Goal: Task Accomplishment & Management: Manage account settings

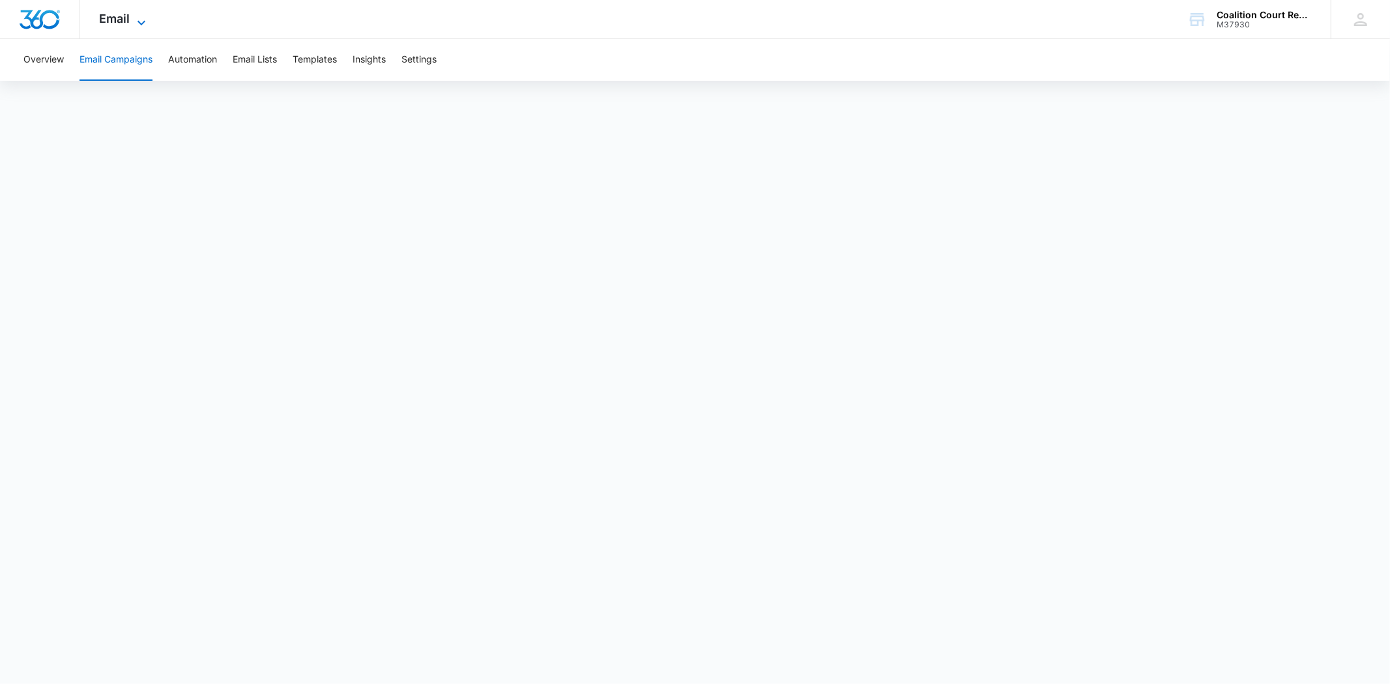
click at [118, 20] on span "Email" at bounding box center [115, 19] width 31 height 14
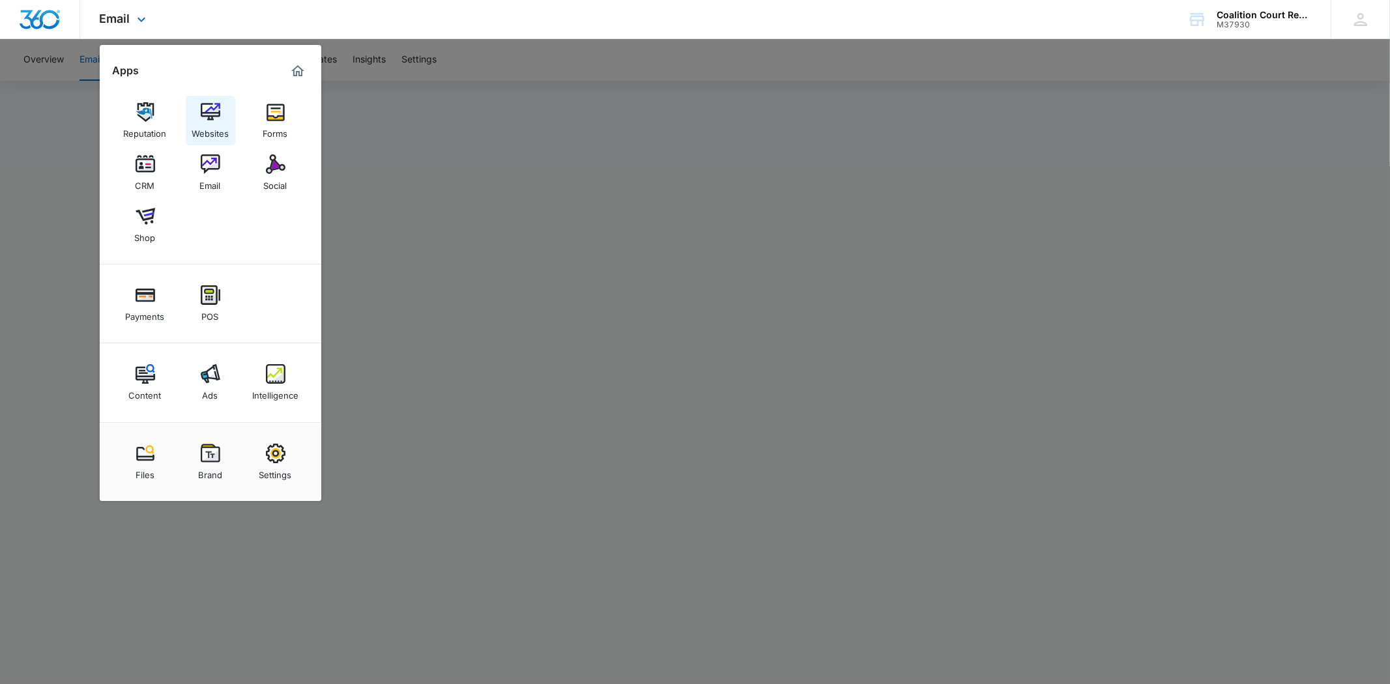
click at [216, 120] on img at bounding box center [211, 112] width 20 height 20
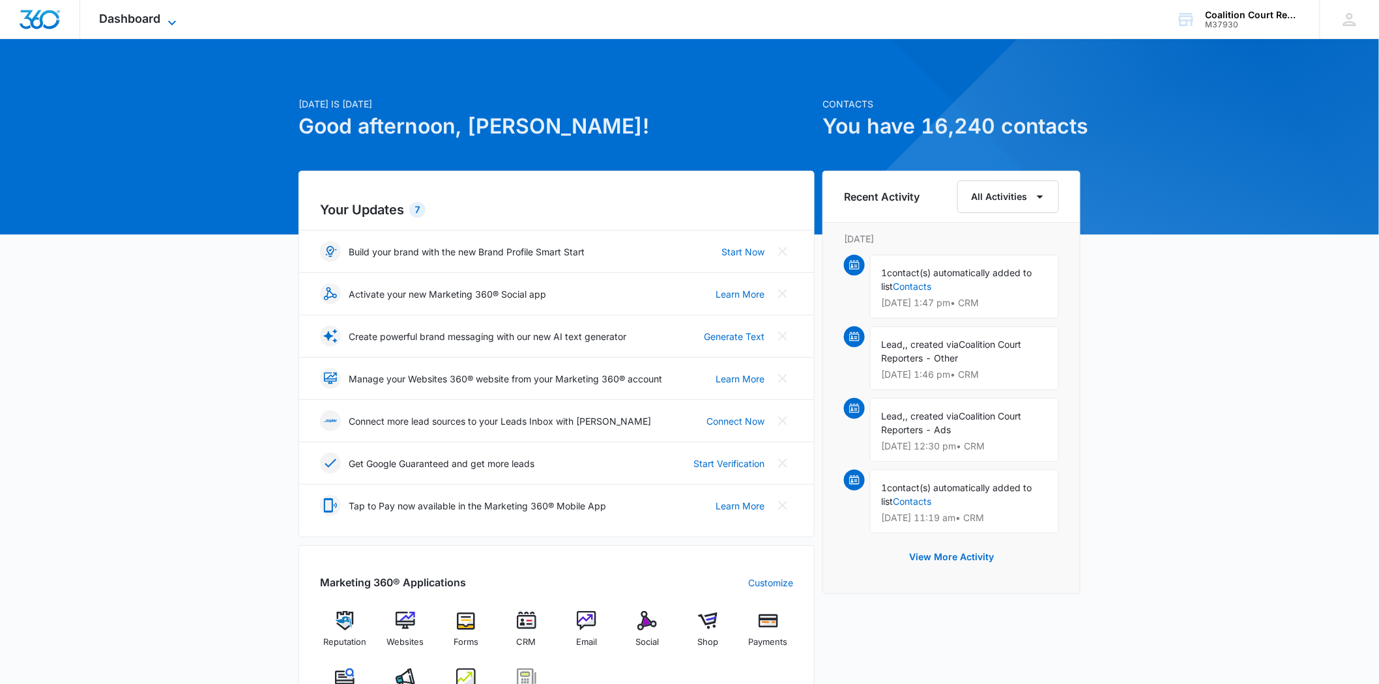
click at [151, 12] on span "Dashboard" at bounding box center [130, 19] width 61 height 14
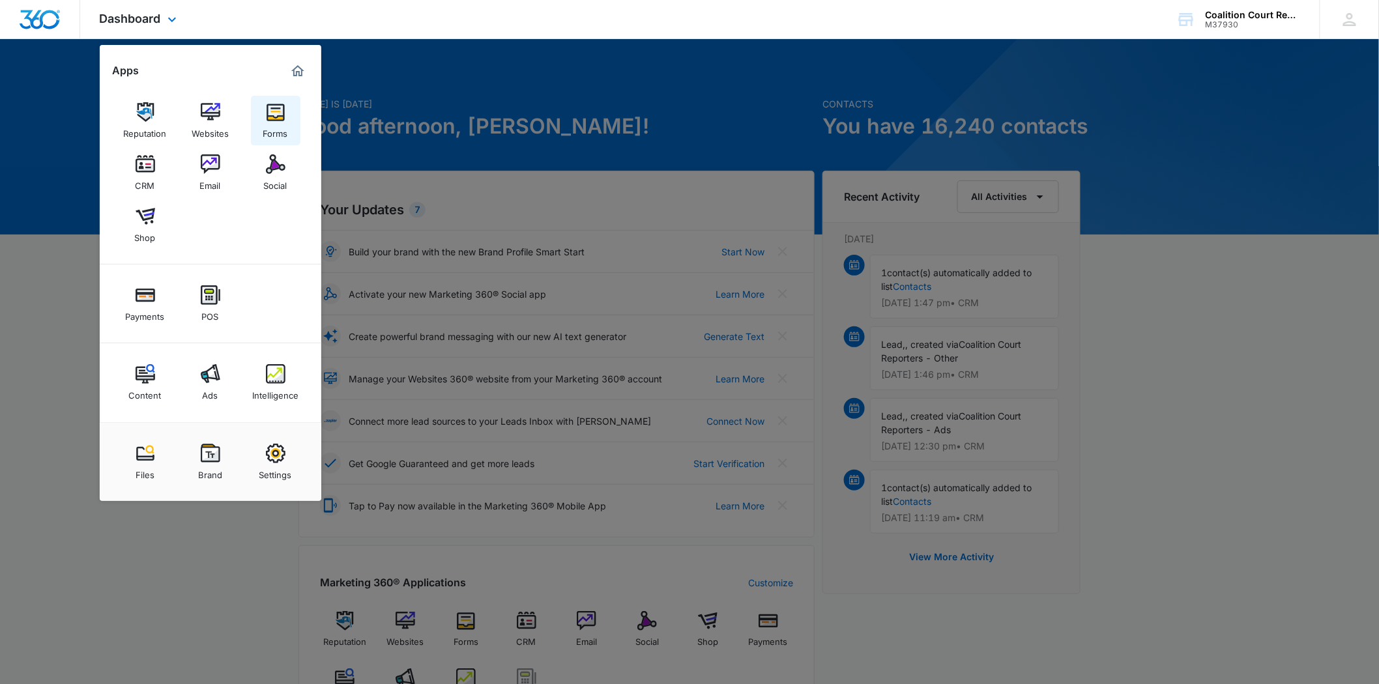
click at [289, 113] on link "Forms" at bounding box center [276, 121] width 50 height 50
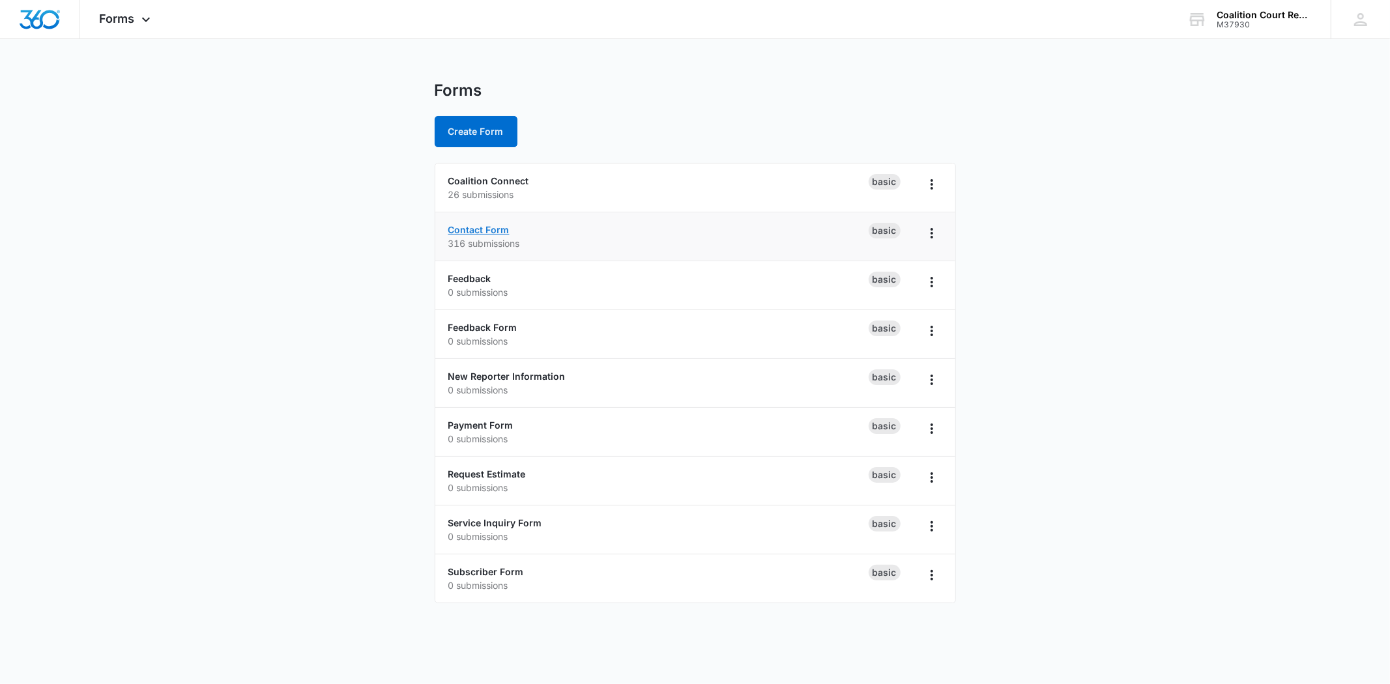
click at [495, 230] on link "Contact Form" at bounding box center [478, 229] width 61 height 11
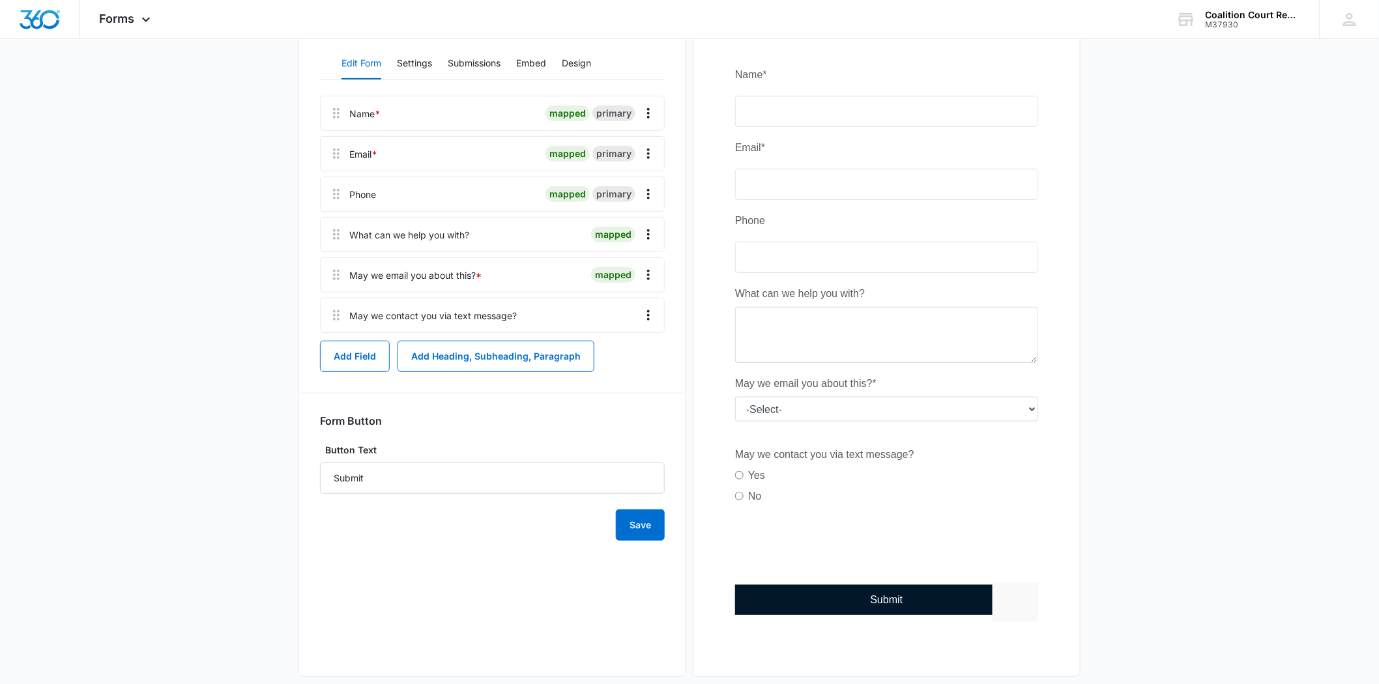
scroll to position [192, 0]
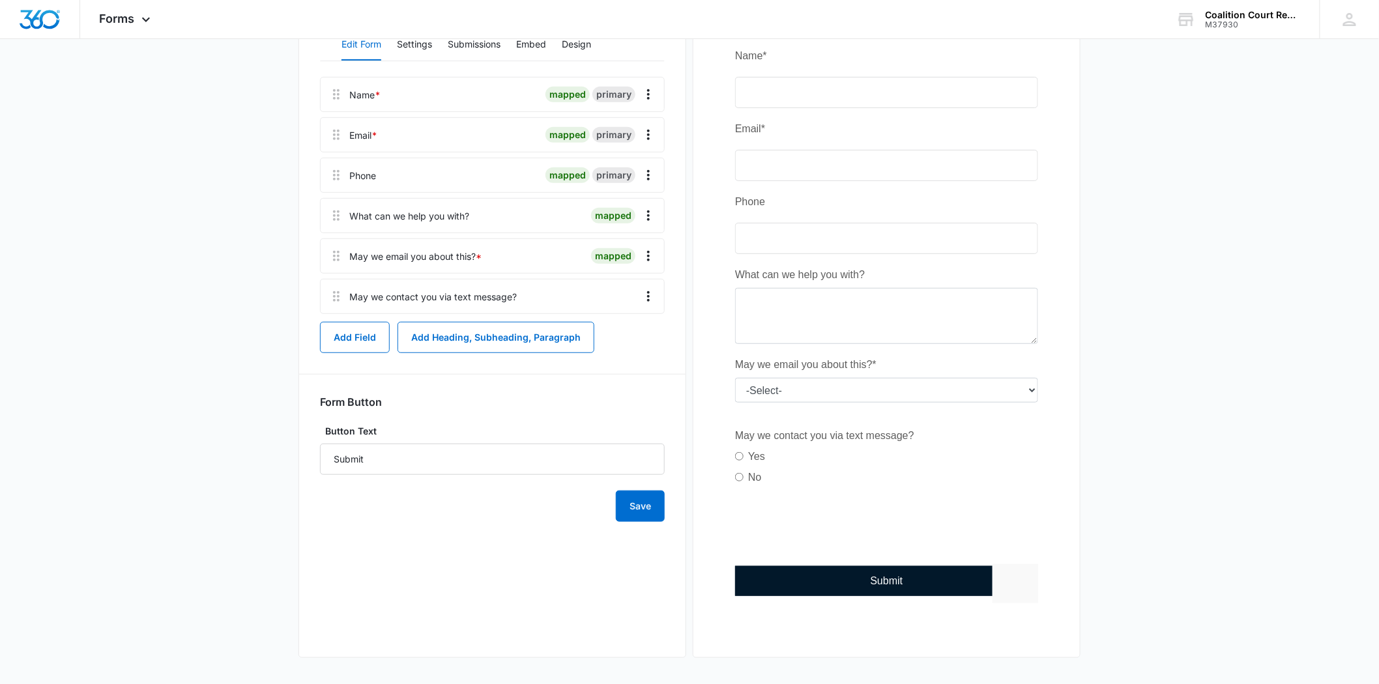
click at [577, 295] on div at bounding box center [577, 297] width 111 height 34
click at [656, 296] on icon "Overflow Menu" at bounding box center [649, 297] width 16 height 16
click at [637, 331] on button "Edit" at bounding box center [622, 333] width 74 height 20
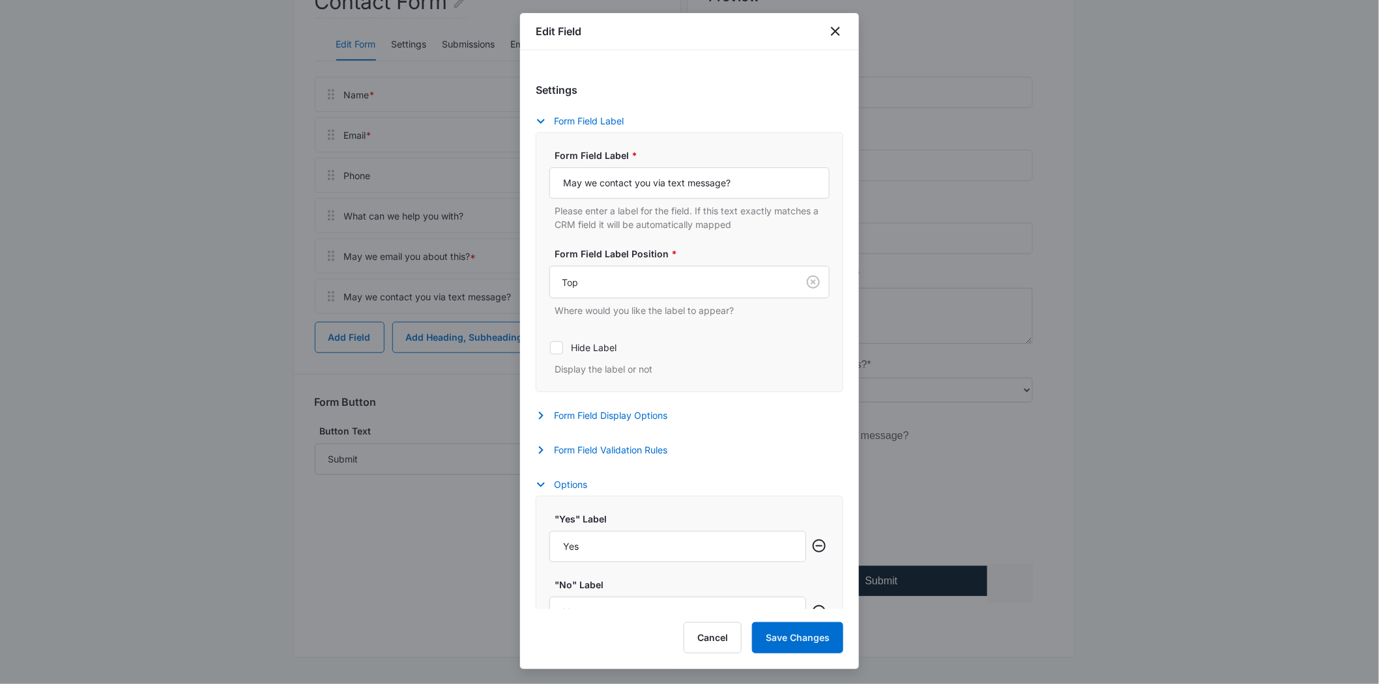
scroll to position [217, 0]
click at [633, 413] on button "Form Field Display Options" at bounding box center [608, 415] width 145 height 16
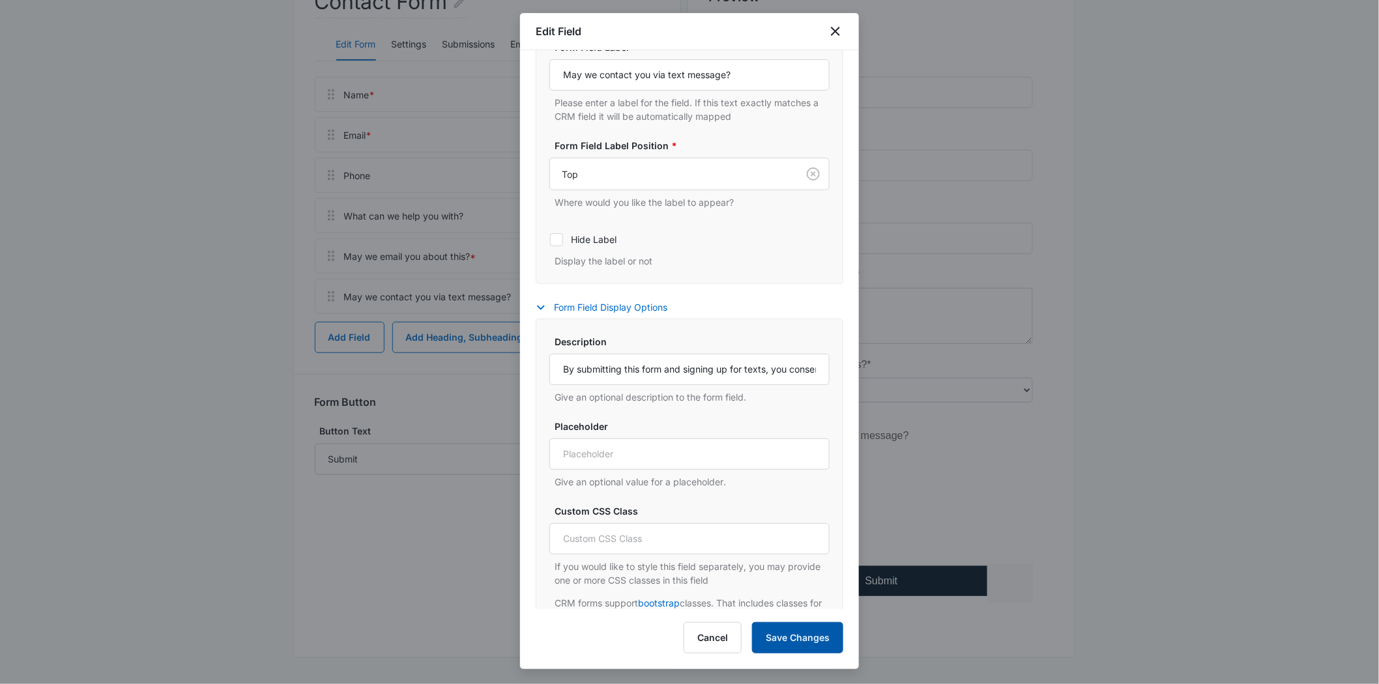
click at [790, 648] on button "Save Changes" at bounding box center [797, 637] width 91 height 31
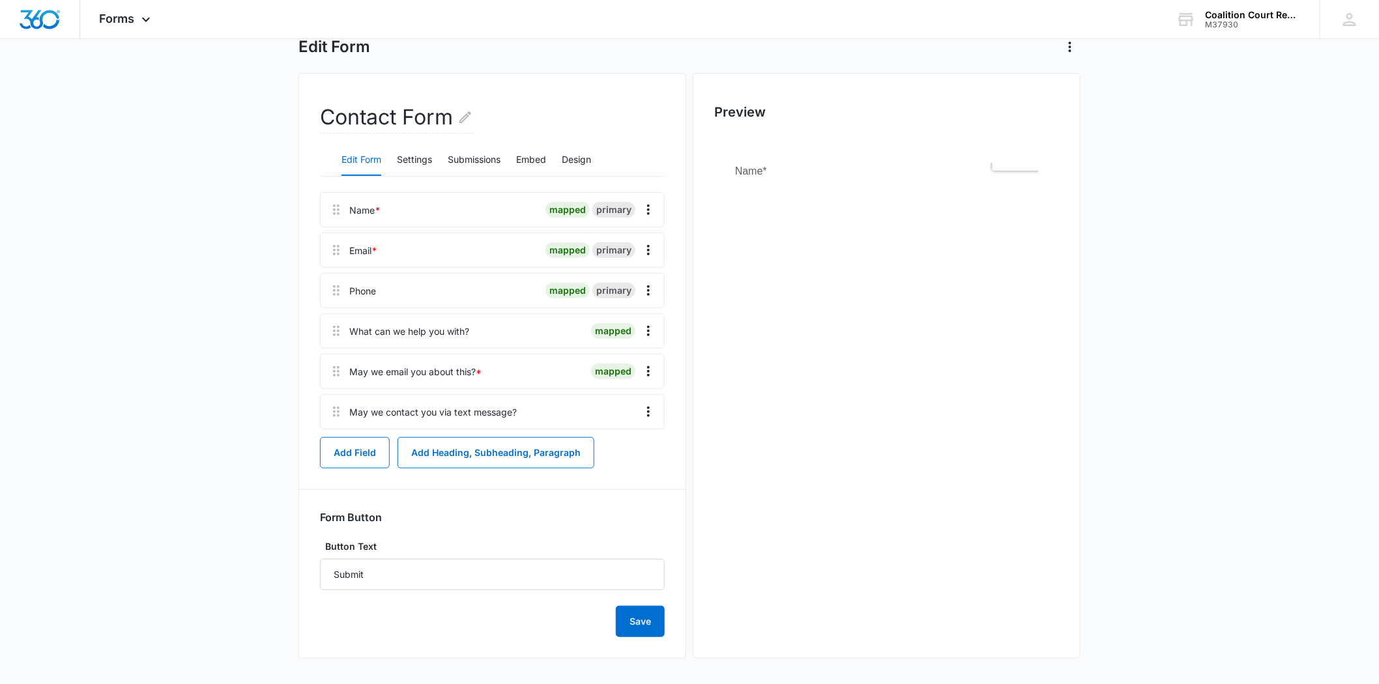
scroll to position [0, 0]
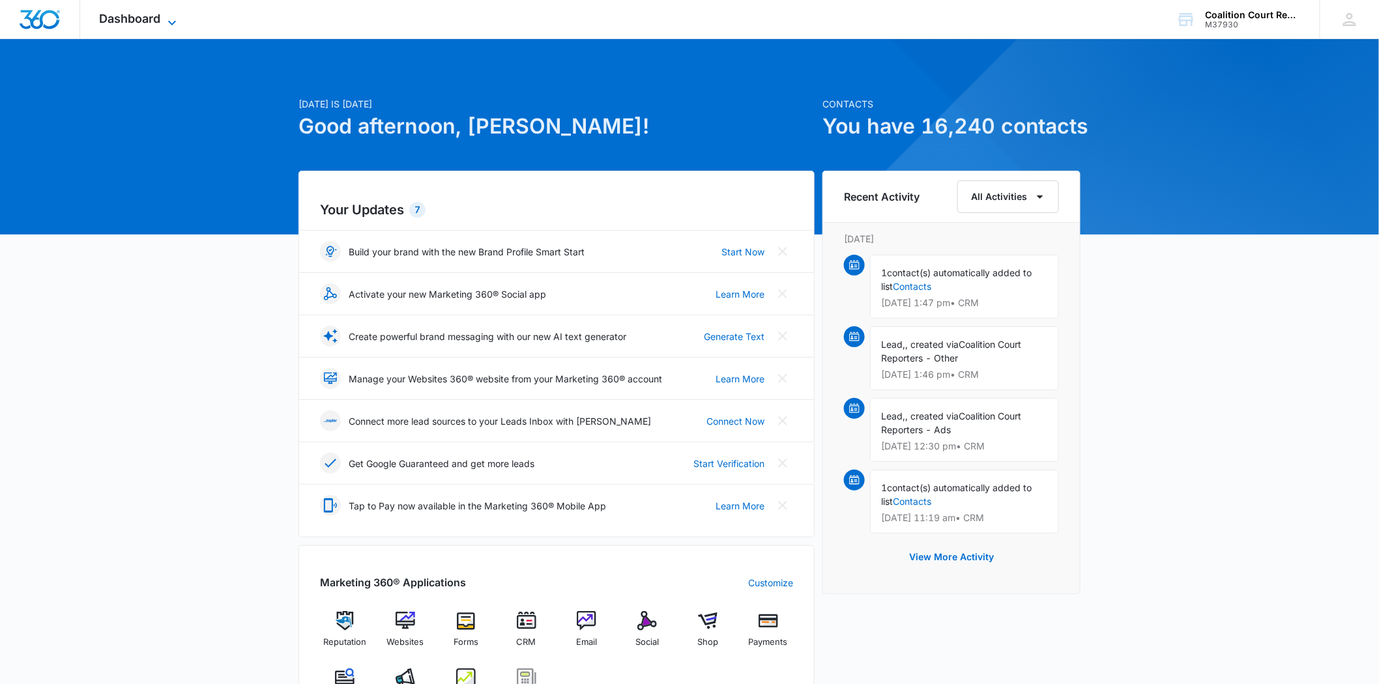
click at [147, 14] on span "Dashboard" at bounding box center [130, 19] width 61 height 14
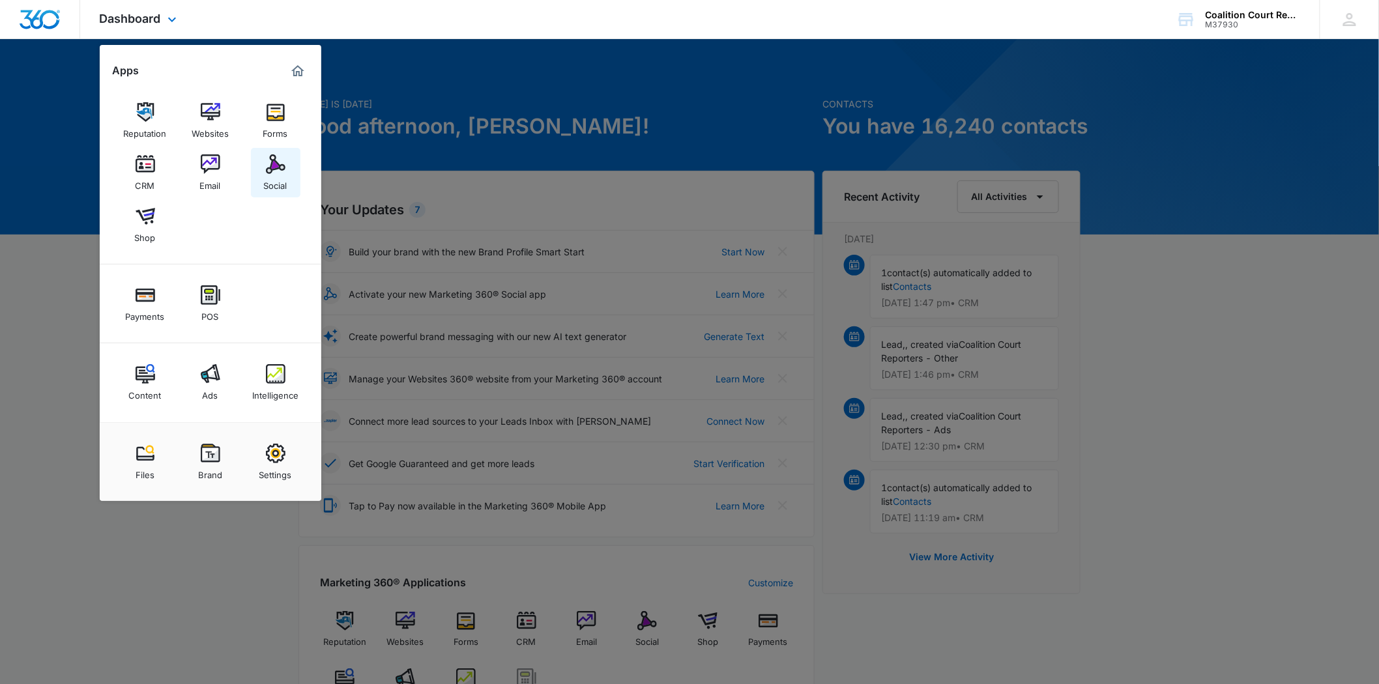
click at [274, 175] on div "Social" at bounding box center [275, 182] width 23 height 17
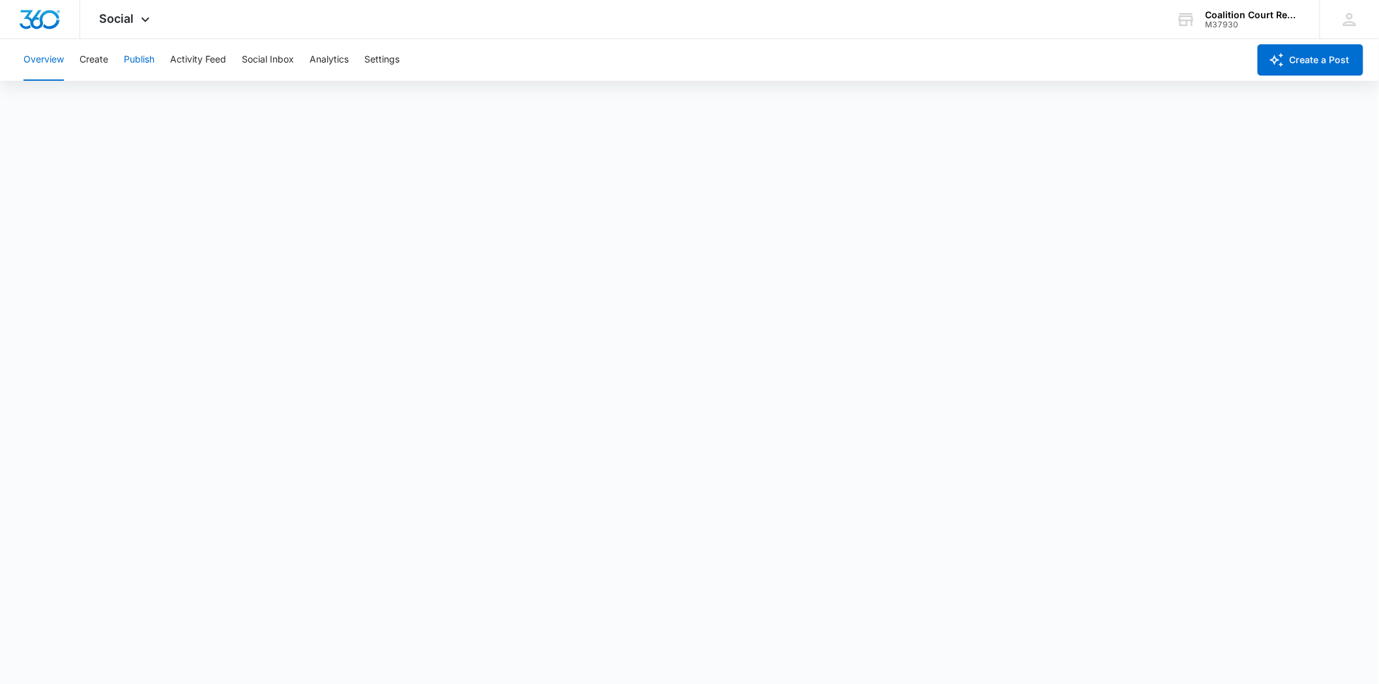
click at [138, 59] on button "Publish" at bounding box center [139, 60] width 31 height 42
click at [179, 60] on button "Activity Feed" at bounding box center [198, 60] width 56 height 42
click at [324, 57] on button "Analytics" at bounding box center [329, 60] width 39 height 42
click at [404, 57] on div "Overview Create Publish Activity Feed Social Inbox Analytics Settings" at bounding box center [632, 60] width 1233 height 42
click at [106, 57] on button "Create" at bounding box center [94, 60] width 29 height 42
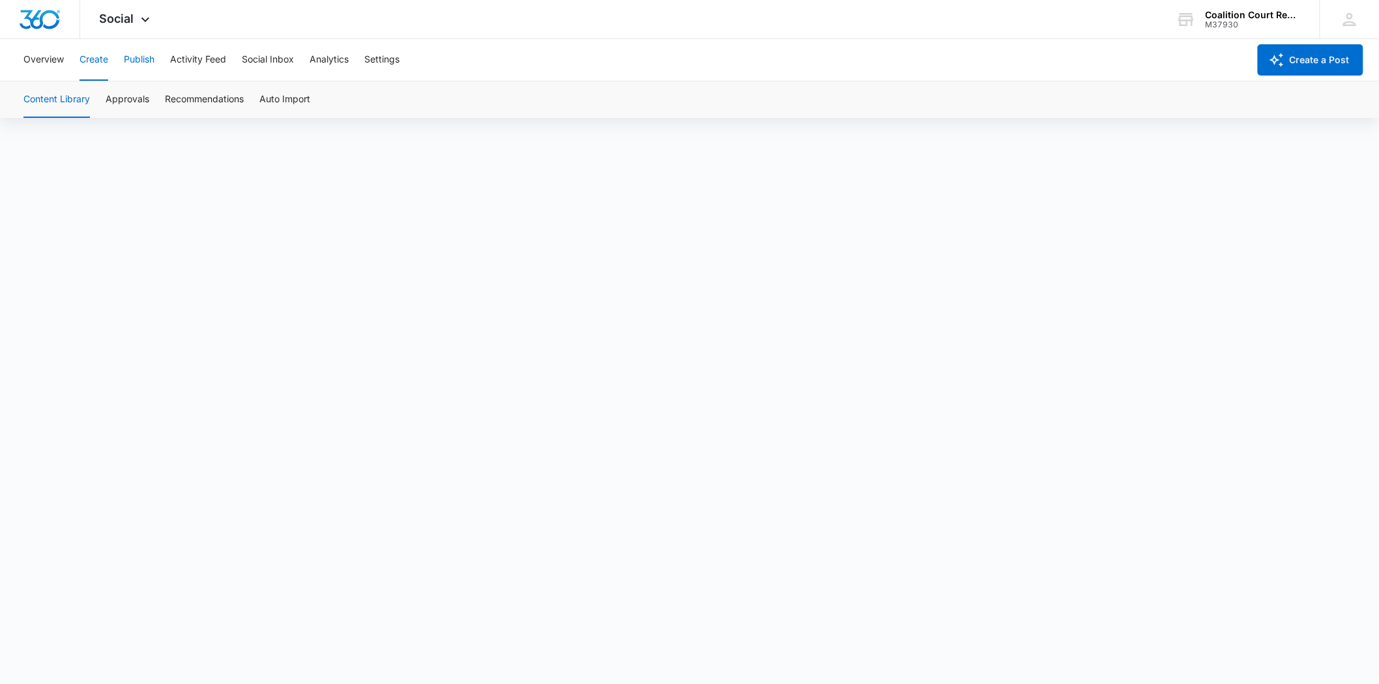
click at [128, 52] on button "Publish" at bounding box center [139, 60] width 31 height 42
